Goal: Navigation & Orientation: Find specific page/section

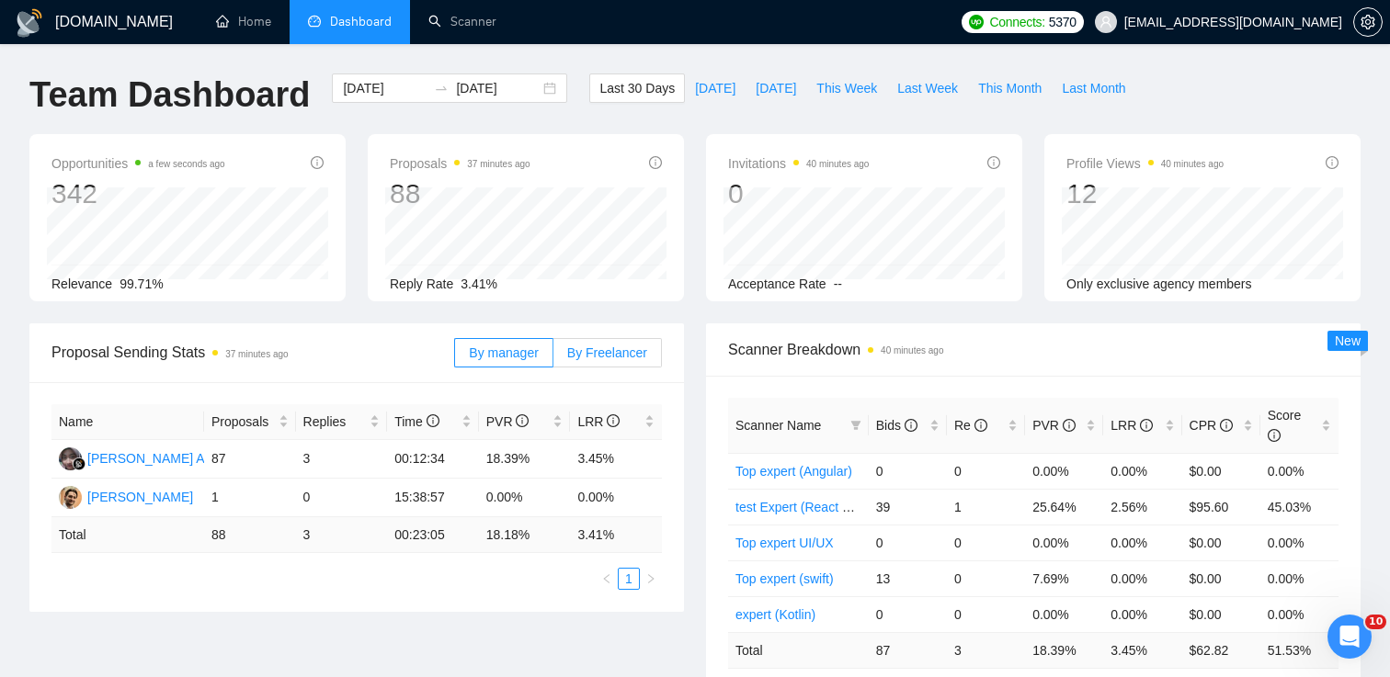
click at [591, 352] on span "By Freelancer" at bounding box center [607, 353] width 80 height 15
click at [553, 358] on input "By Freelancer" at bounding box center [553, 358] width 0 height 0
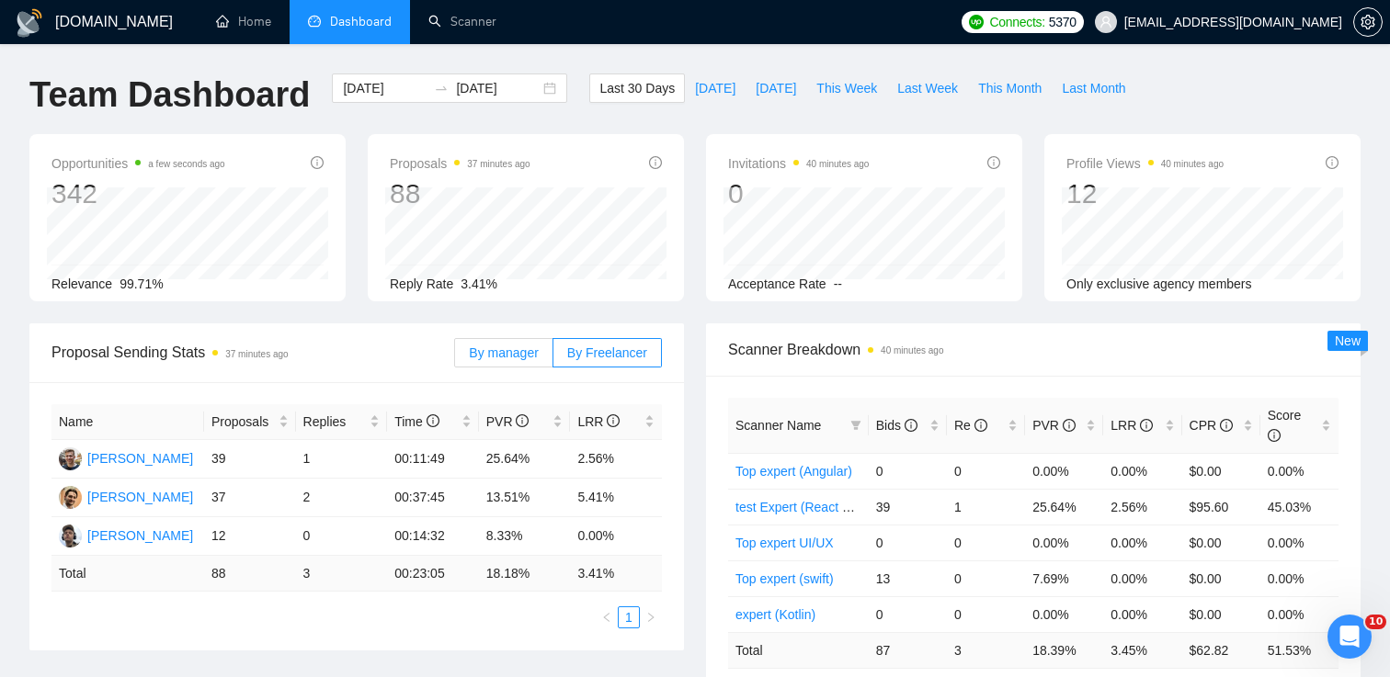
click at [491, 352] on span "By manager" at bounding box center [503, 353] width 69 height 15
click at [455, 358] on input "By manager" at bounding box center [455, 358] width 0 height 0
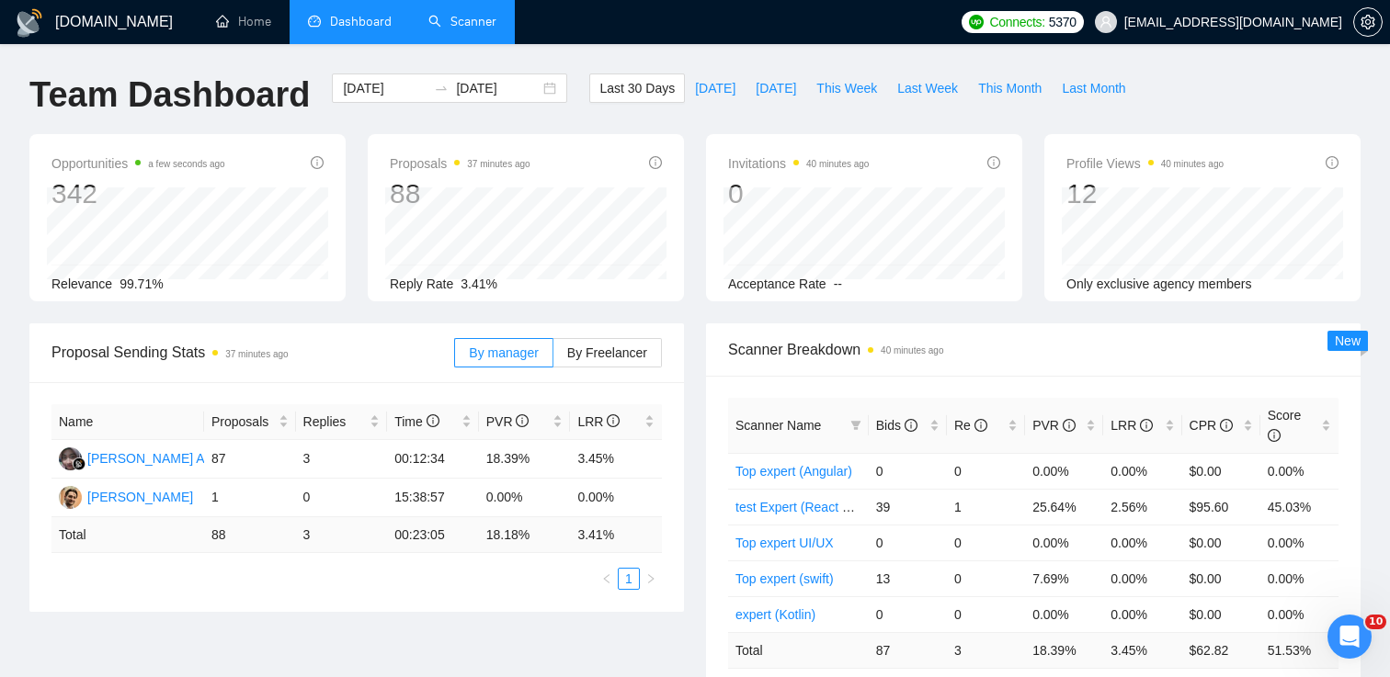
click at [471, 23] on link "Scanner" at bounding box center [462, 22] width 68 height 16
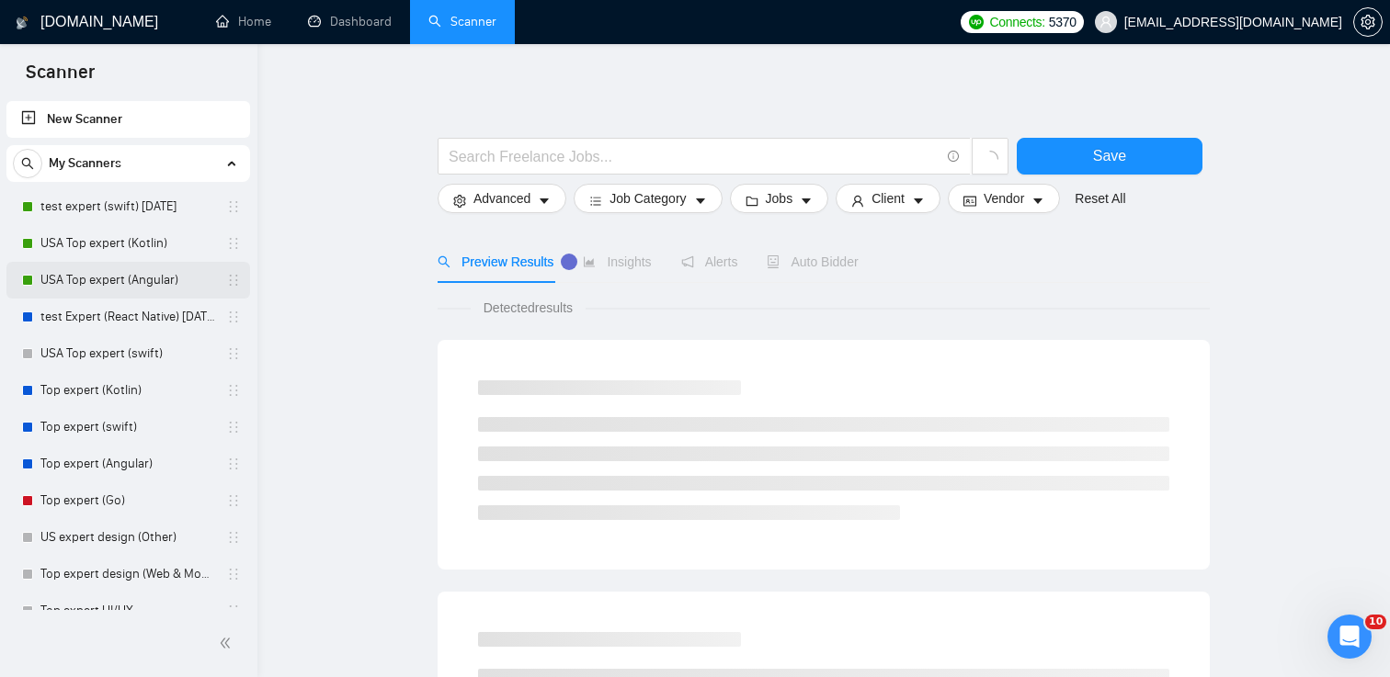
click at [130, 281] on link "USA Top expert (Angular)" at bounding box center [127, 280] width 175 height 37
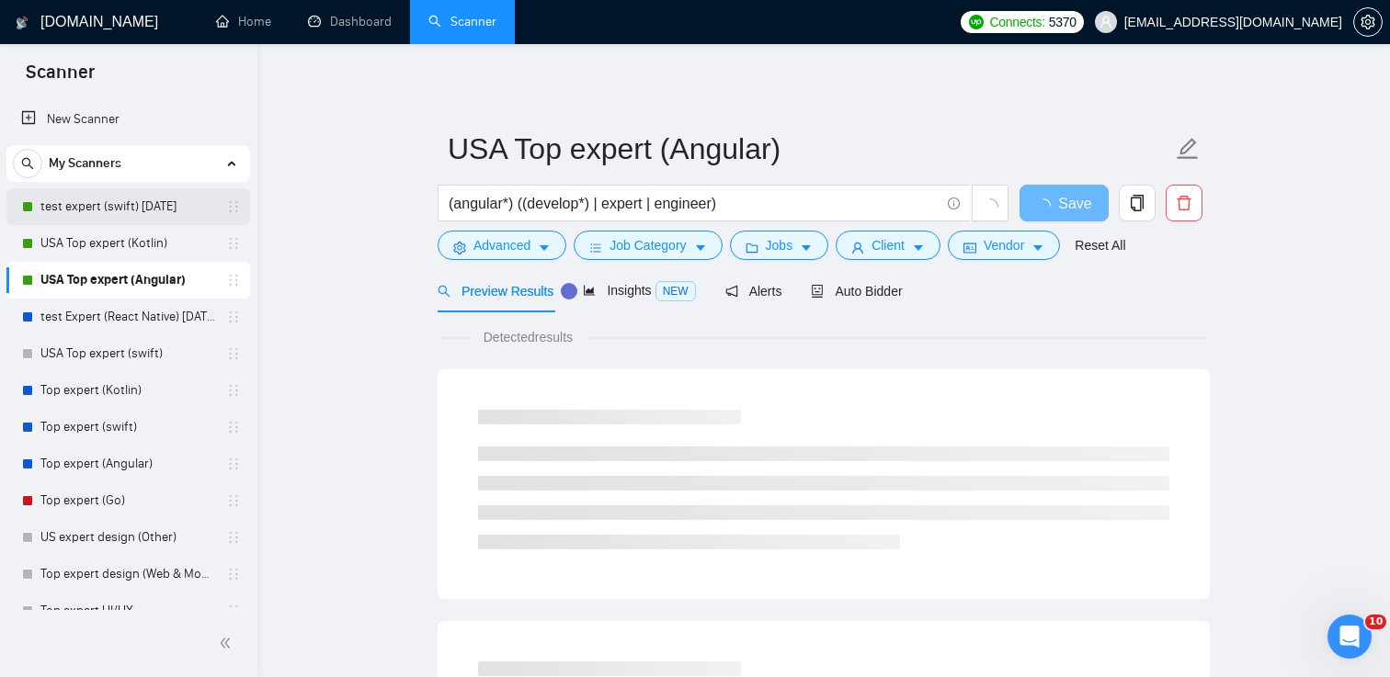
click at [113, 206] on link "test expert (swift) [DATE]" at bounding box center [127, 206] width 175 height 37
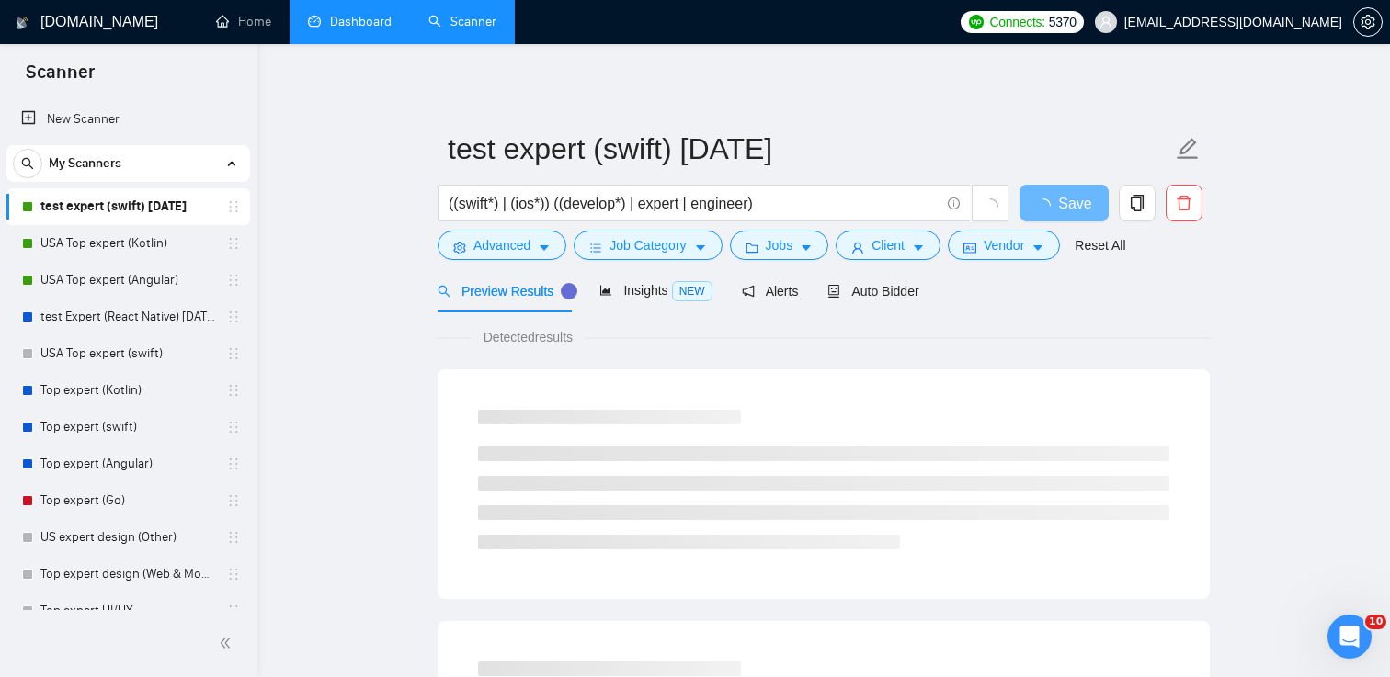
click at [338, 17] on link "Dashboard" at bounding box center [350, 22] width 84 height 16
